Goal: Task Accomplishment & Management: Use online tool/utility

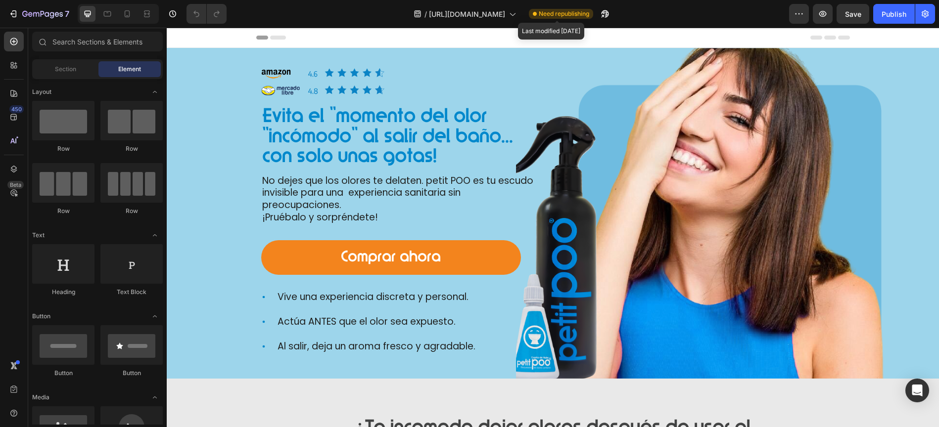
click at [575, 13] on span "Need republishing" at bounding box center [564, 13] width 50 height 9
click at [892, 12] on div "Publish" at bounding box center [894, 14] width 25 height 10
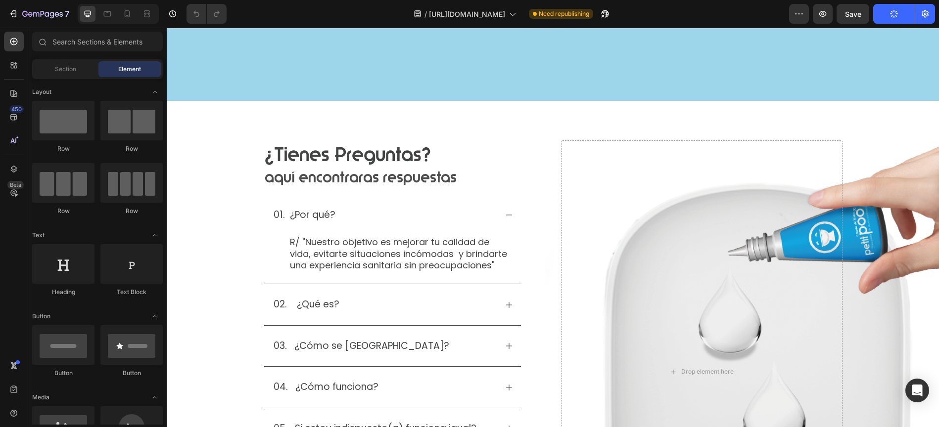
scroll to position [7421, 0]
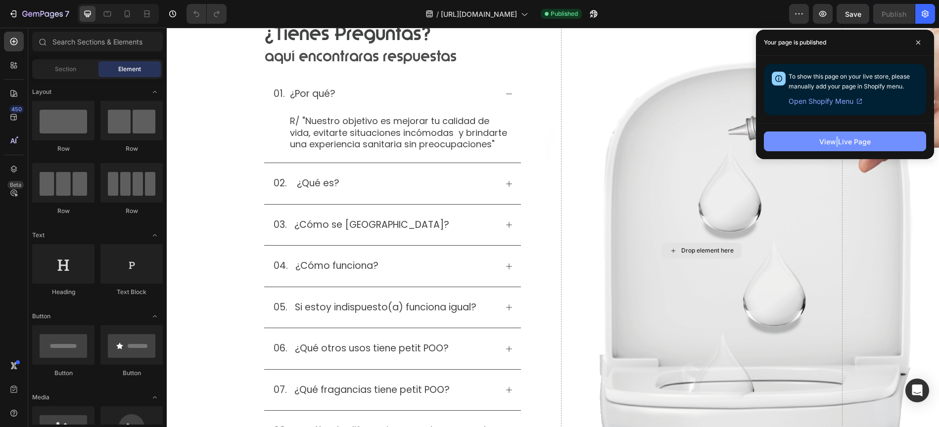
click at [852, 141] on div "View Live Page" at bounding box center [844, 142] width 51 height 10
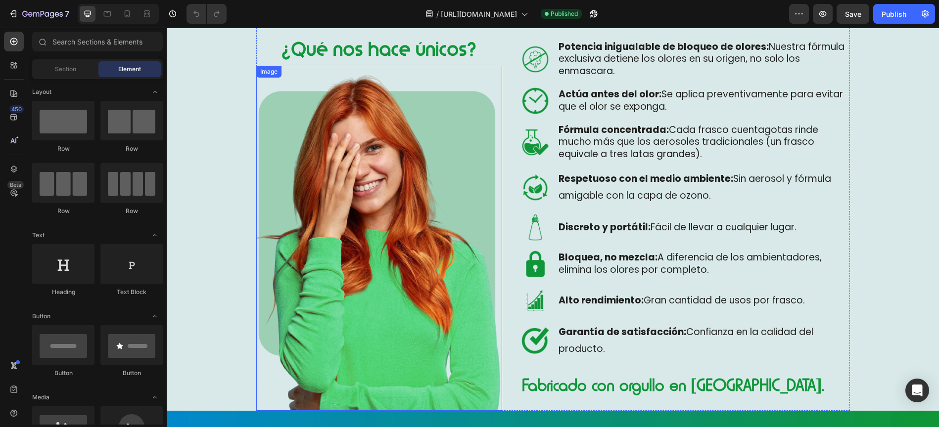
scroll to position [3267, 0]
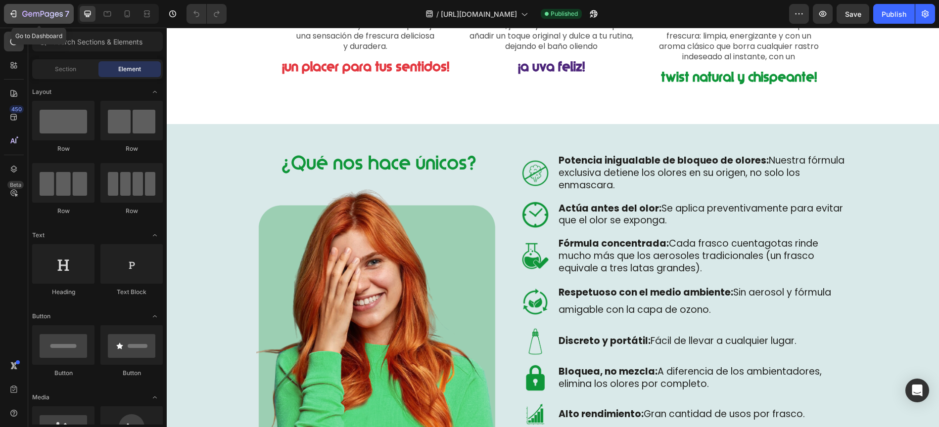
click at [27, 16] on icon "button" at bounding box center [42, 14] width 41 height 8
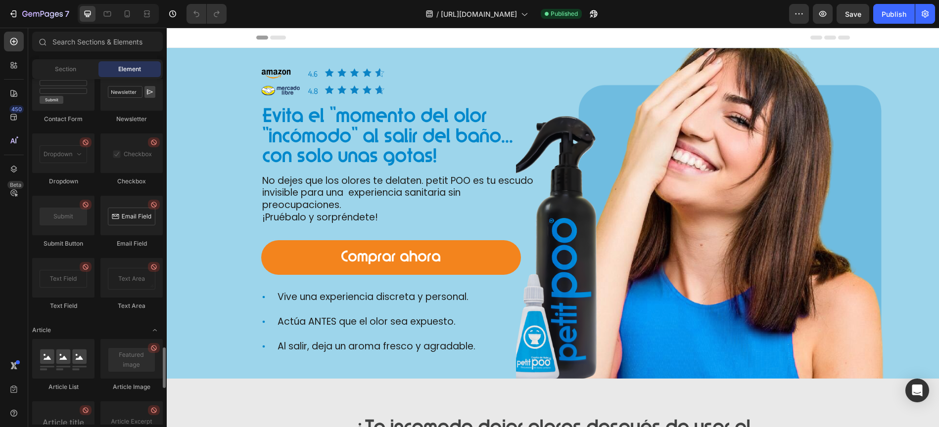
scroll to position [2588, 0]
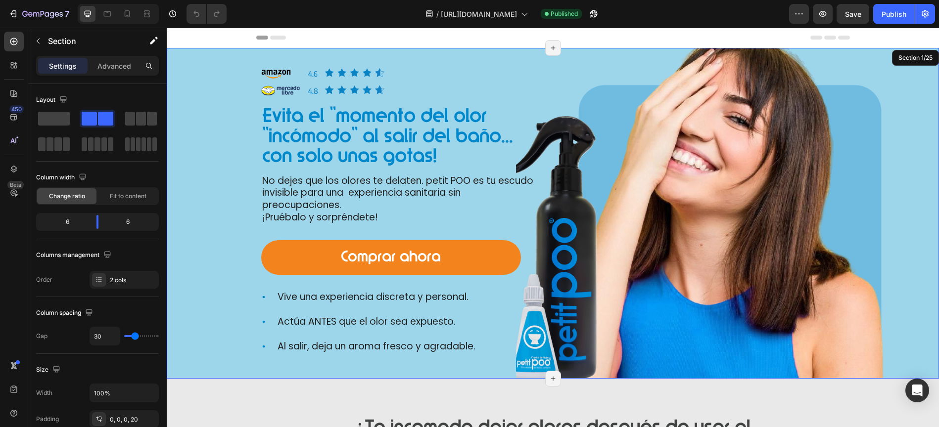
click at [192, 183] on div "Image Image Evita el "momento del olor "incómodo" al salir del baño... con solo…" at bounding box center [364, 213] width 374 height 331
click at [104, 67] on p "Advanced" at bounding box center [114, 66] width 34 height 10
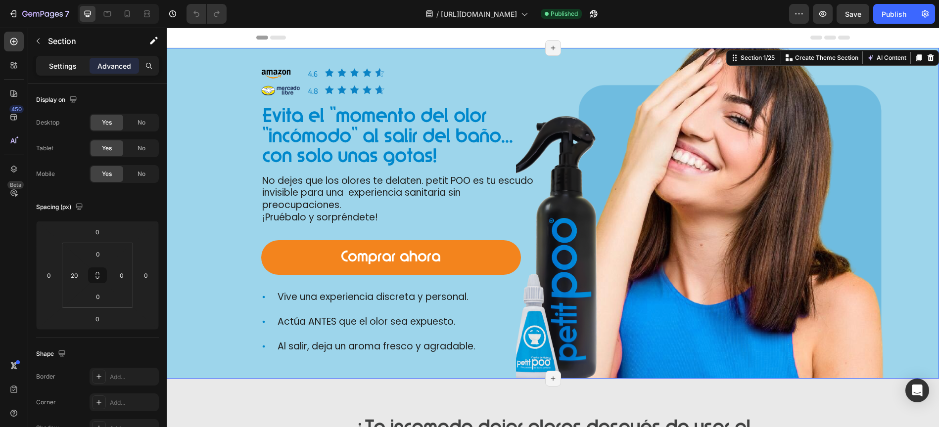
click at [58, 68] on p "Settings" at bounding box center [63, 66] width 28 height 10
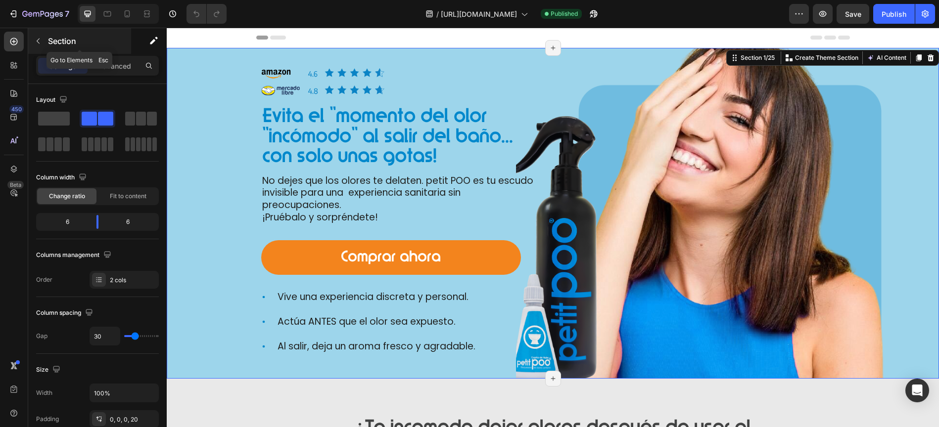
click at [39, 45] on icon "button" at bounding box center [38, 41] width 8 height 8
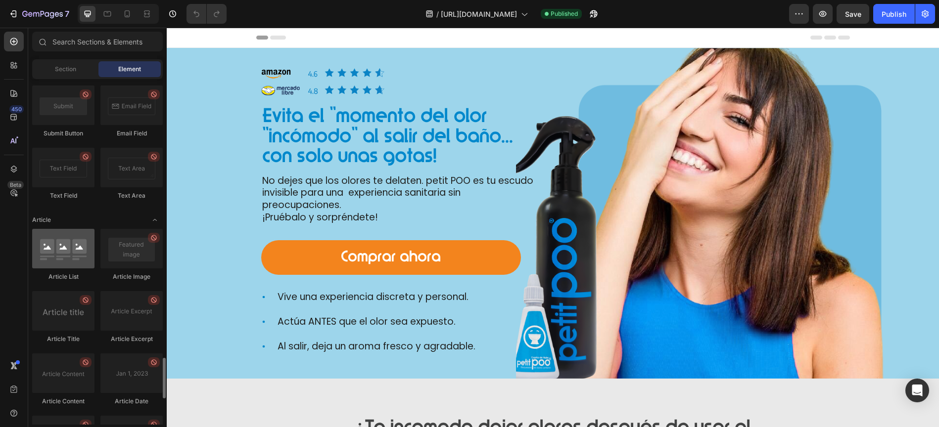
scroll to position [2024, 0]
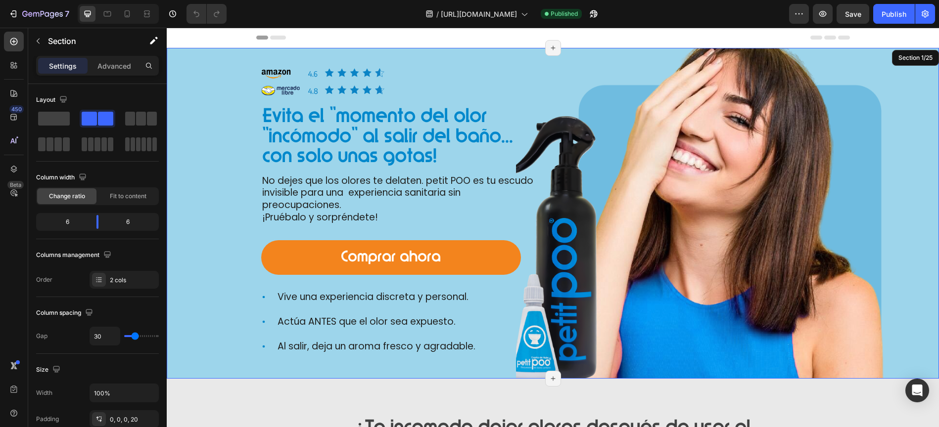
click at [202, 190] on div "Image Image Evita el "momento del olor "incómodo" al salir del baño... con solo…" at bounding box center [364, 213] width 374 height 331
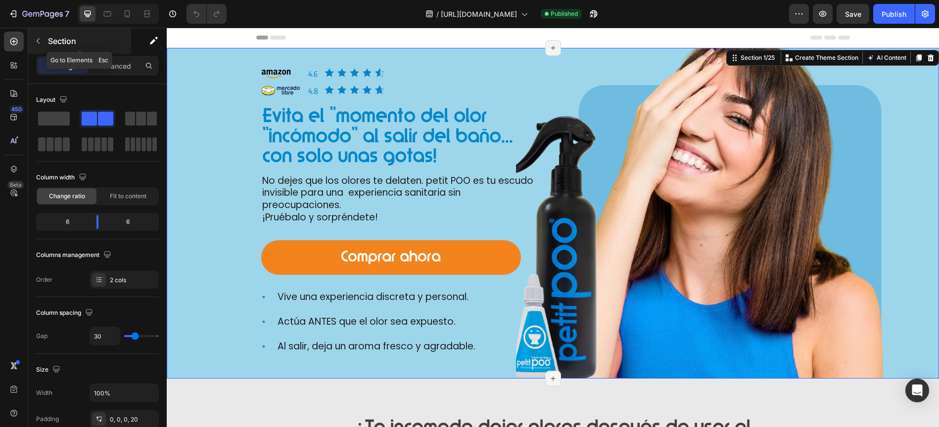
click at [45, 42] on button "button" at bounding box center [38, 41] width 16 height 16
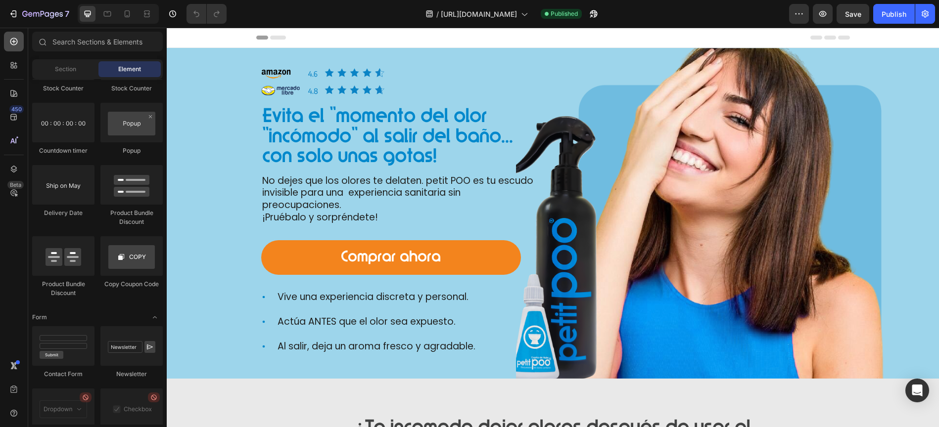
click at [14, 43] on icon at bounding box center [13, 41] width 7 height 7
click at [15, 42] on icon at bounding box center [14, 42] width 10 height 10
click at [49, 69] on div "Section" at bounding box center [65, 69] width 62 height 16
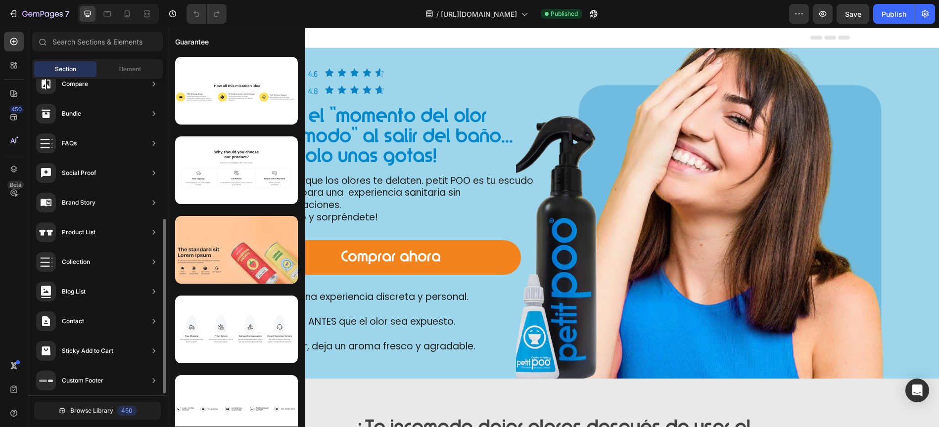
scroll to position [257, 0]
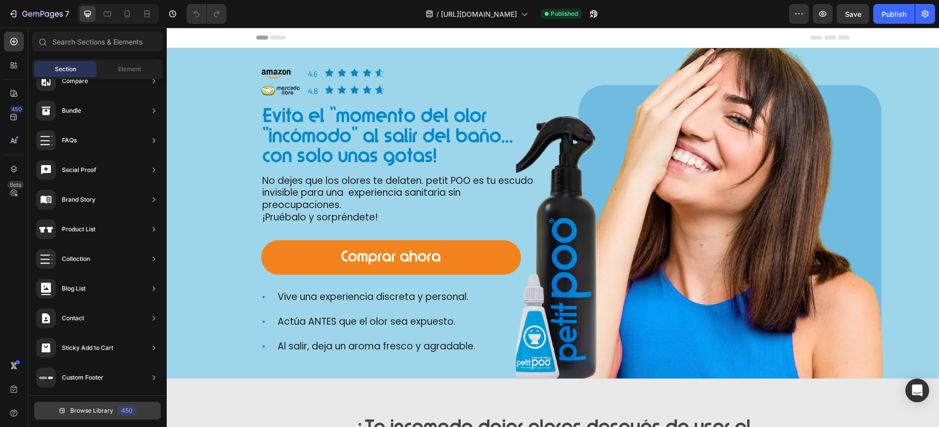
click at [94, 411] on span "Browse Library" at bounding box center [91, 411] width 43 height 9
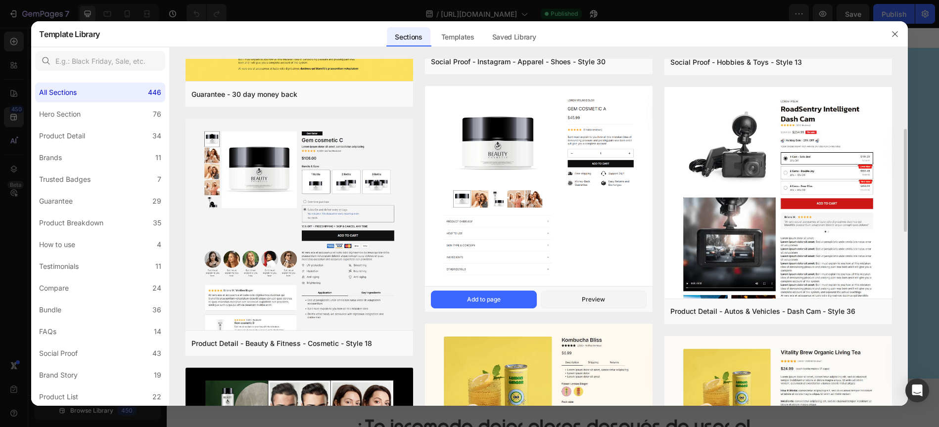
scroll to position [254, 0]
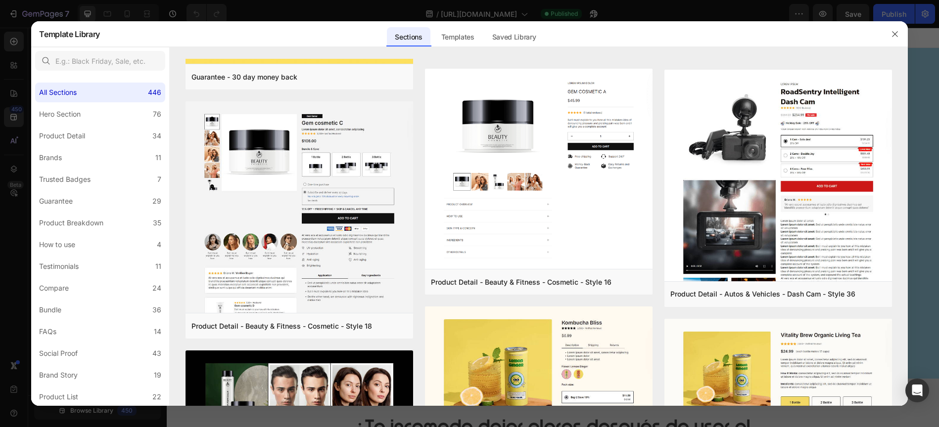
click at [303, 12] on div at bounding box center [469, 213] width 939 height 427
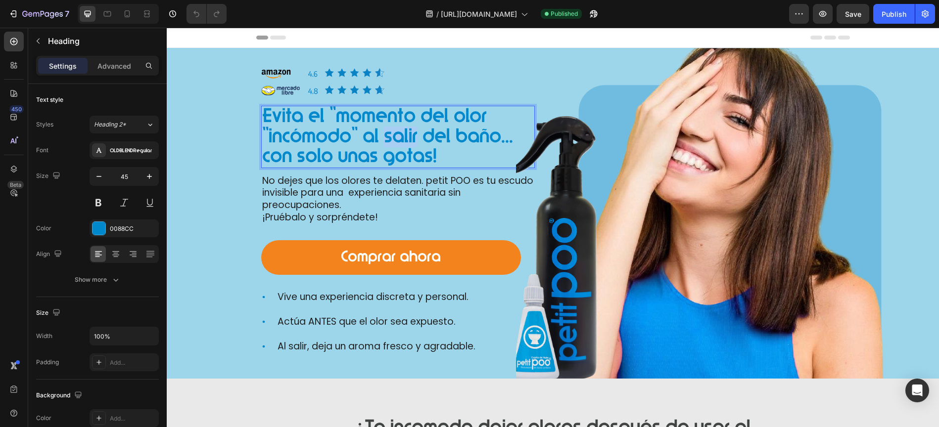
click at [385, 129] on p "Evita el "momento del olor "incómodo" al salir del baño... con solo unas gotas!" at bounding box center [398, 137] width 272 height 60
drag, startPoint x: 362, startPoint y: 134, endPoint x: 360, endPoint y: 85, distance: 49.0
click at [362, 134] on p "Evita el "momento del olor "incómodo" al salir del baño... con solo unas gotas!" at bounding box center [398, 137] width 272 height 60
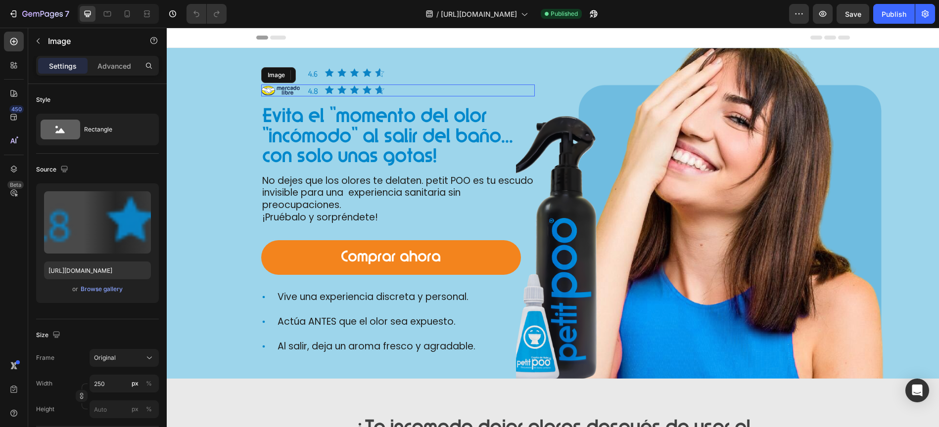
click at [360, 85] on img at bounding box center [323, 91] width 124 height 12
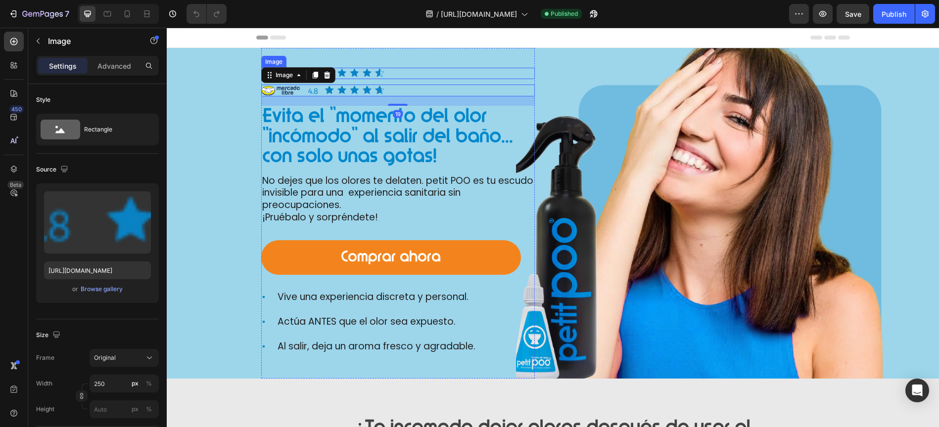
click at [383, 70] on div at bounding box center [398, 73] width 274 height 11
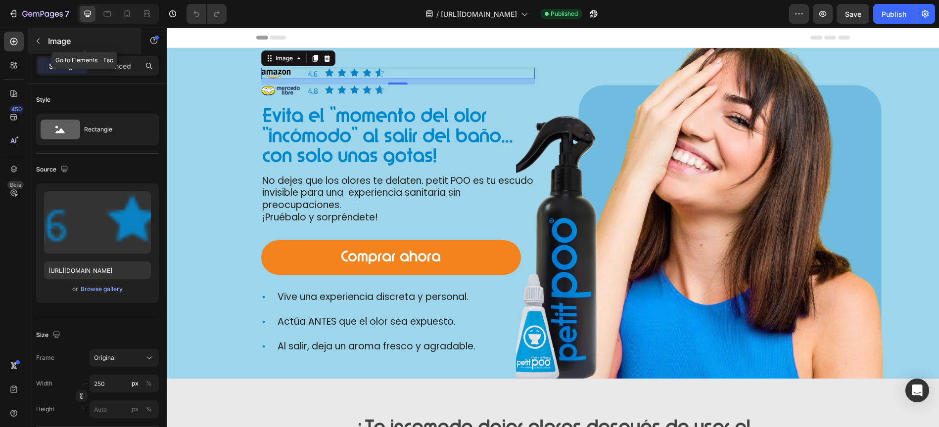
click at [39, 44] on icon "button" at bounding box center [38, 41] width 8 height 8
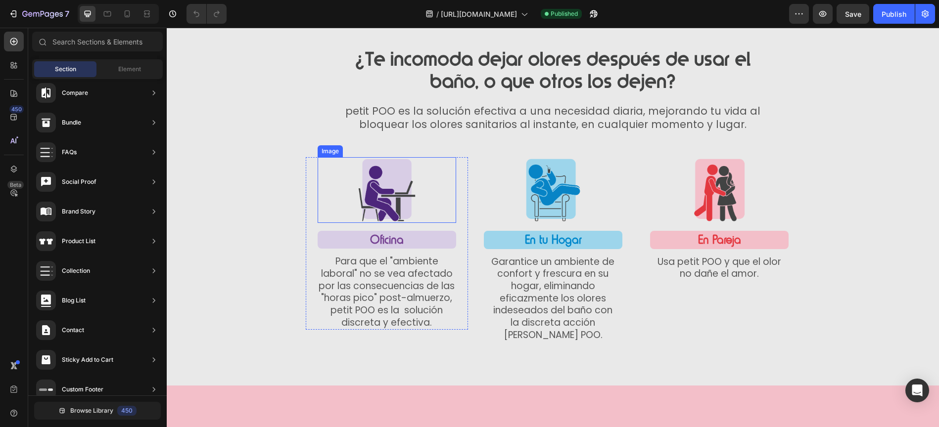
scroll to position [490, 0]
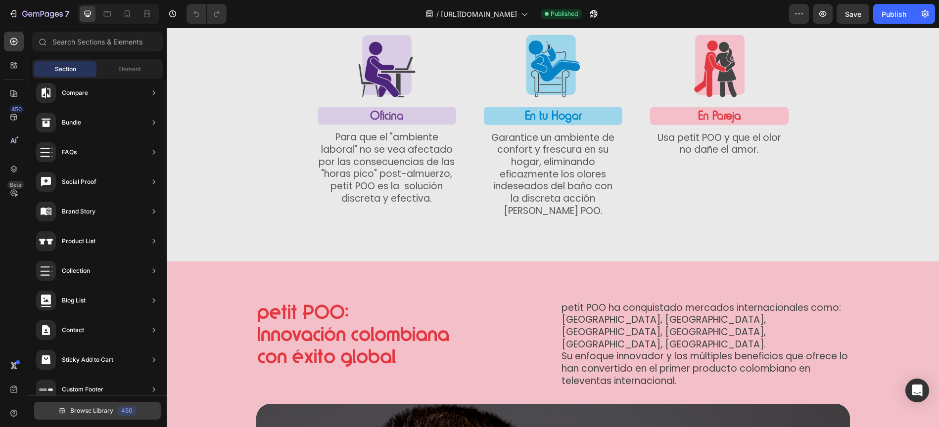
click at [88, 410] on span "Browse Library" at bounding box center [91, 411] width 43 height 9
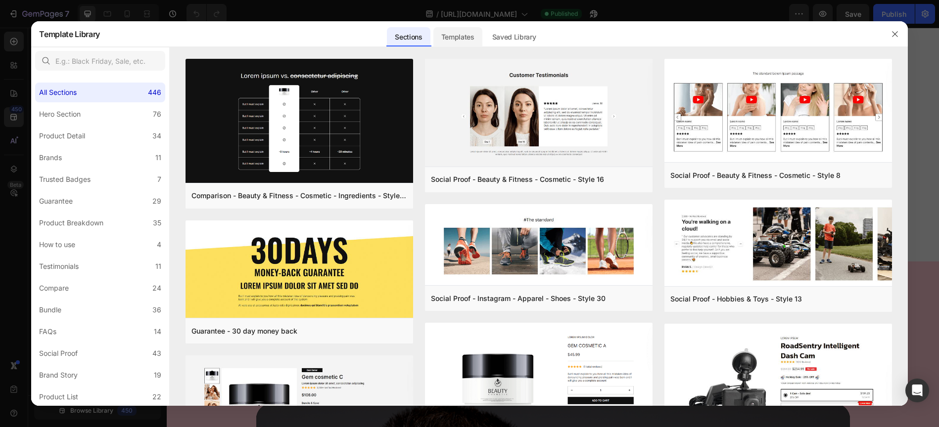
click at [466, 39] on div "Templates" at bounding box center [457, 37] width 49 height 20
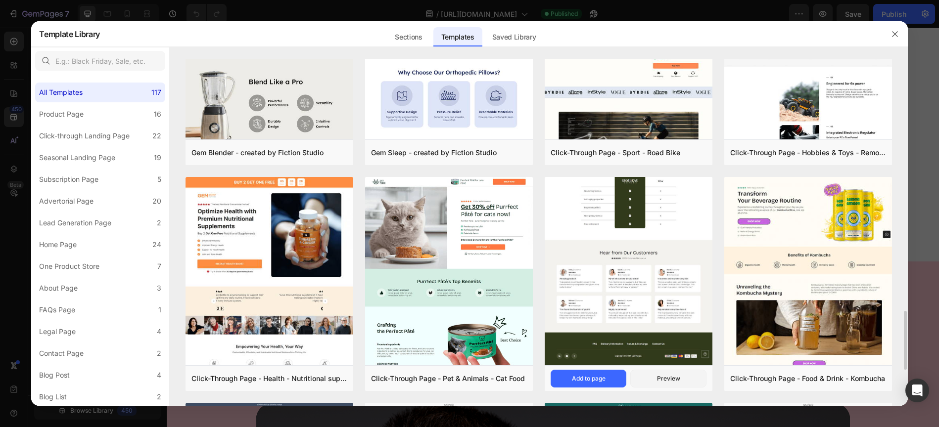
scroll to position [1556, 0]
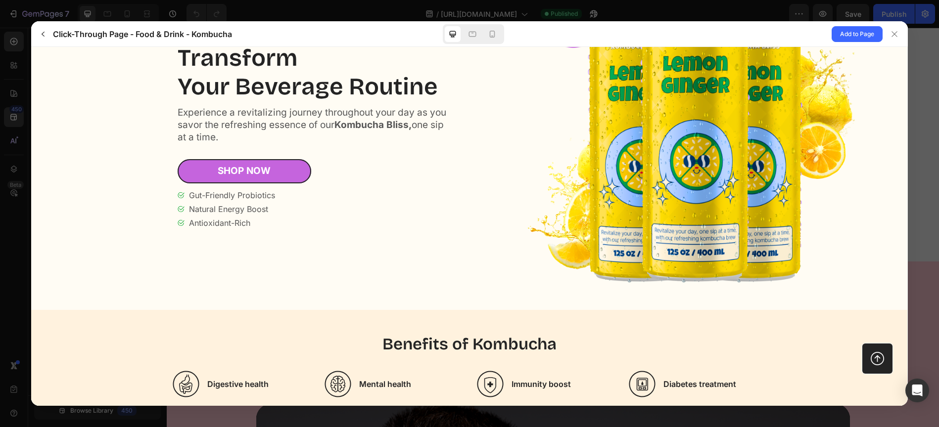
scroll to position [0, 0]
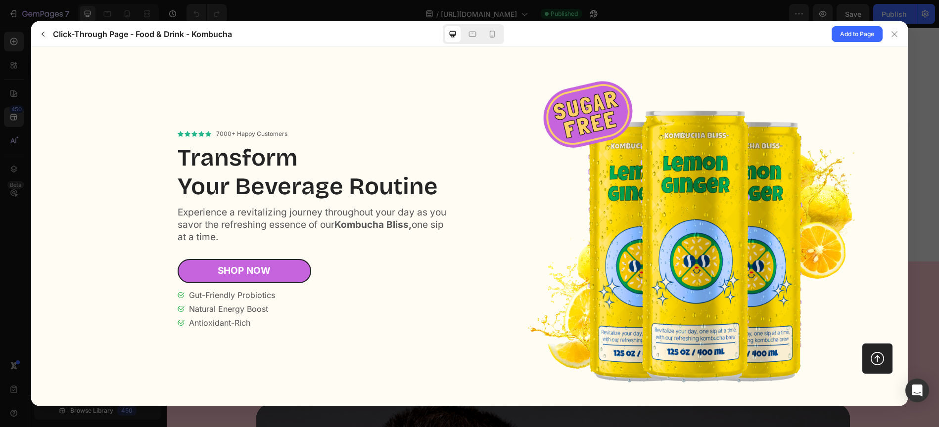
click at [437, 14] on div at bounding box center [469, 213] width 939 height 427
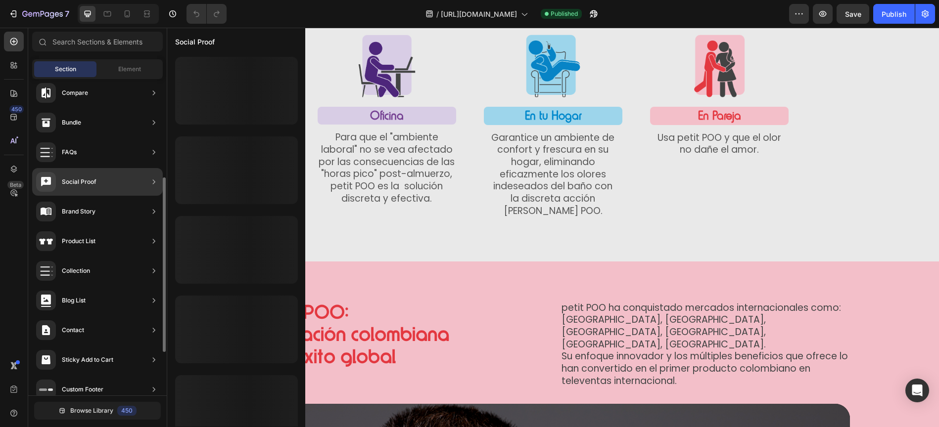
scroll to position [145, 0]
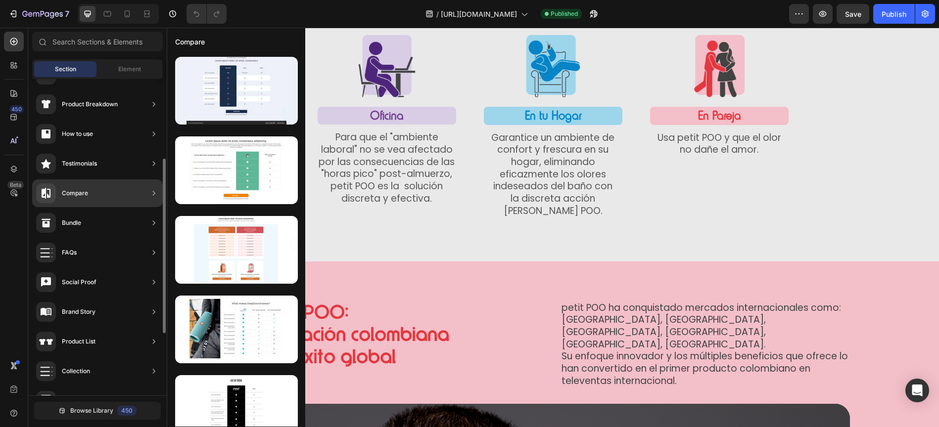
click at [112, 200] on div "Compare" at bounding box center [97, 194] width 131 height 28
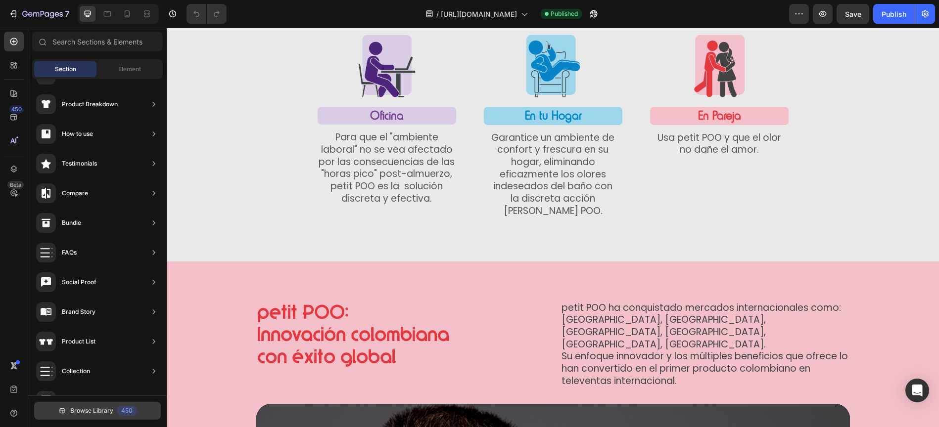
click at [93, 406] on button "Browse Library 450" at bounding box center [97, 411] width 127 height 18
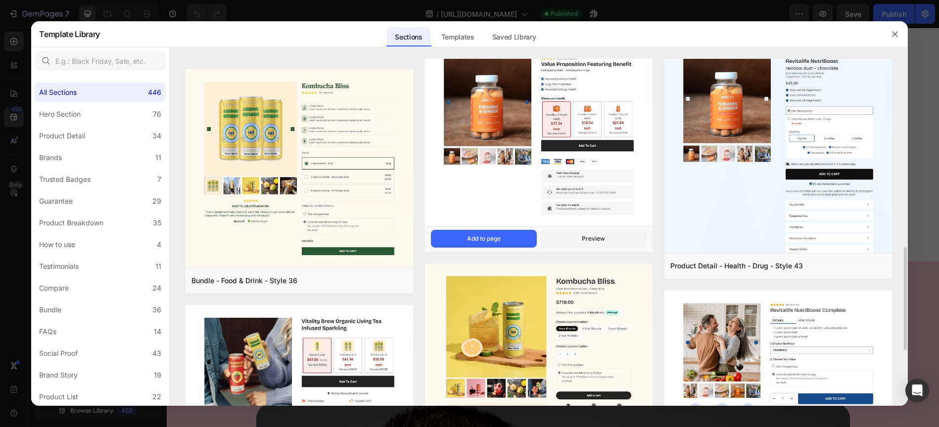
scroll to position [627, 0]
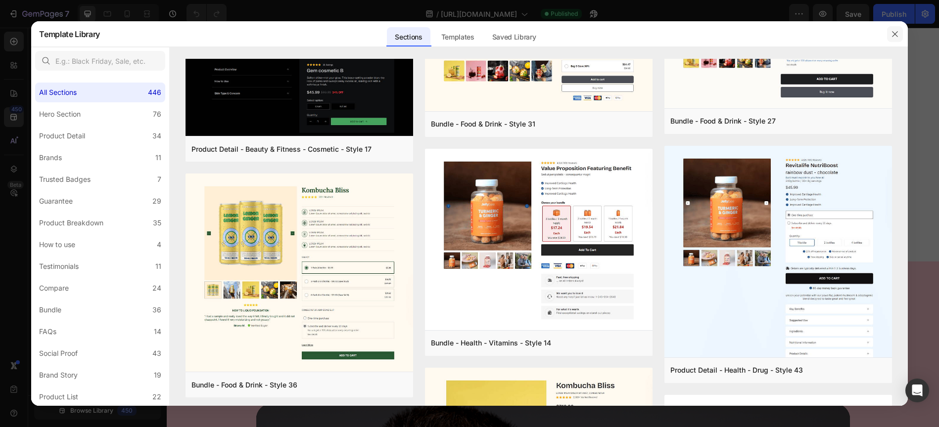
click at [891, 32] on icon "button" at bounding box center [895, 34] width 8 height 8
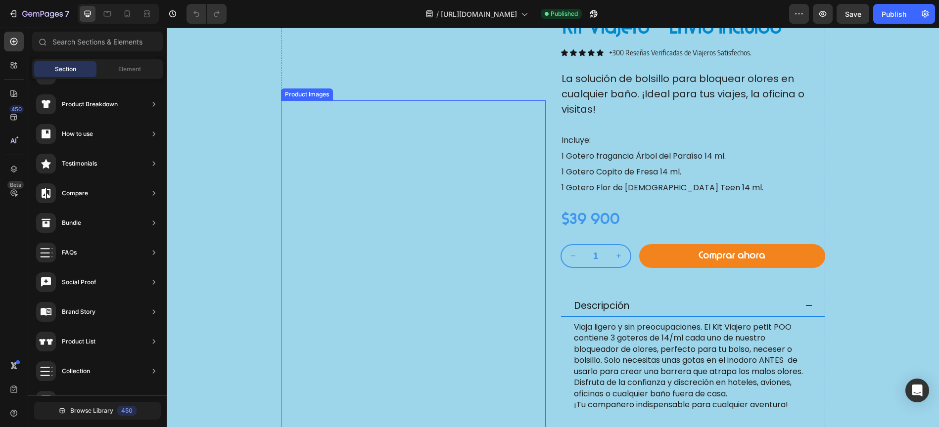
scroll to position [2514, 0]
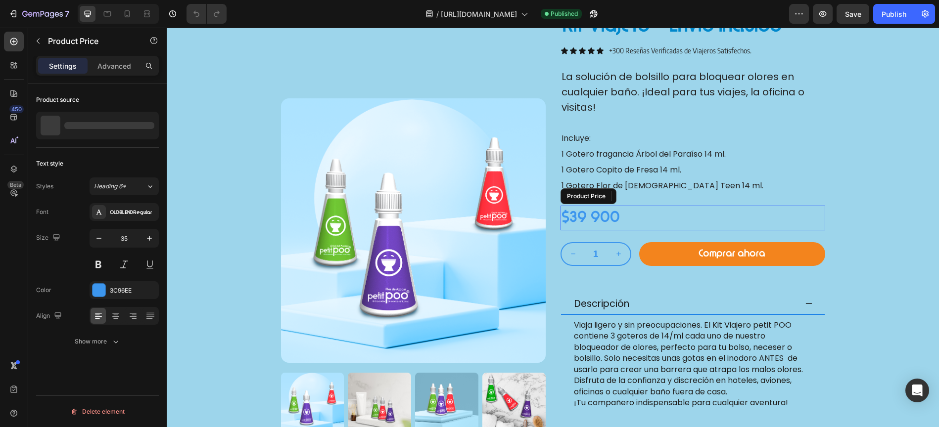
click at [584, 211] on div "$39 900" at bounding box center [693, 218] width 265 height 25
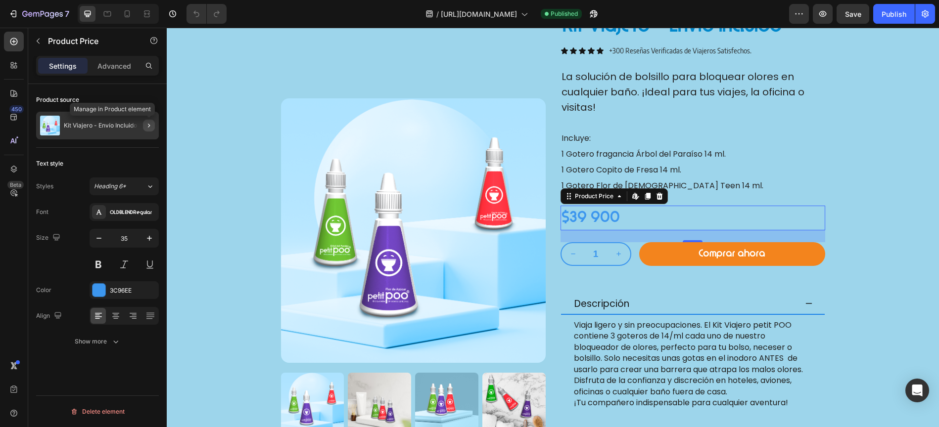
click at [151, 125] on icon "button" at bounding box center [149, 126] width 8 height 8
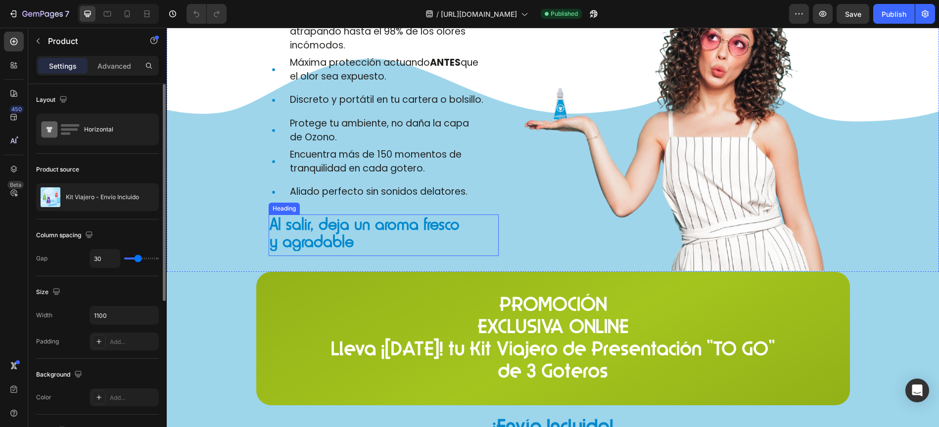
scroll to position [1892, 0]
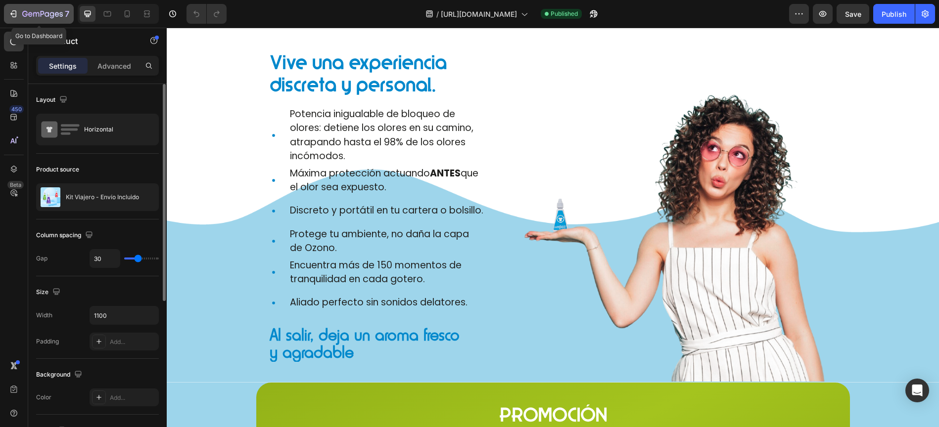
click at [17, 15] on icon "button" at bounding box center [13, 14] width 10 height 10
